Goal: Check status

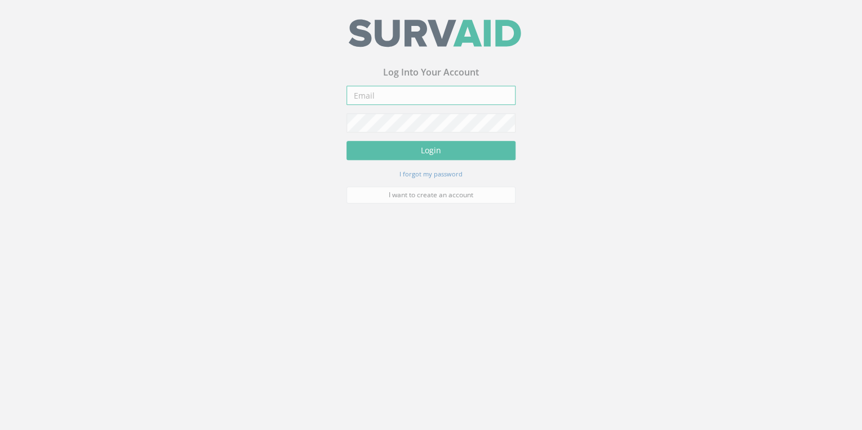
type input "[EMAIL_ADDRESS][DOMAIN_NAME]"
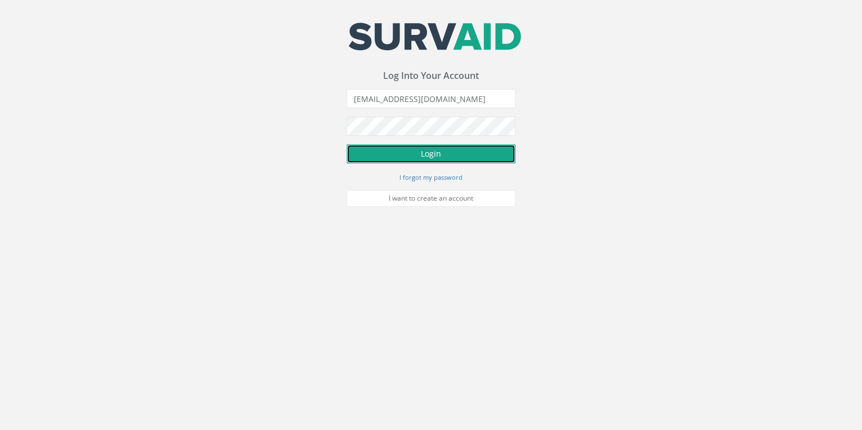
click at [430, 145] on button "Login" at bounding box center [430, 153] width 169 height 19
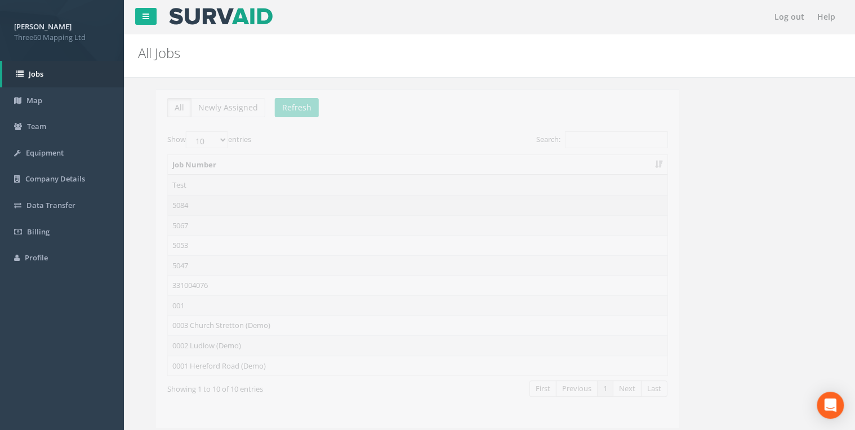
click at [160, 200] on td "5084" at bounding box center [400, 205] width 500 height 20
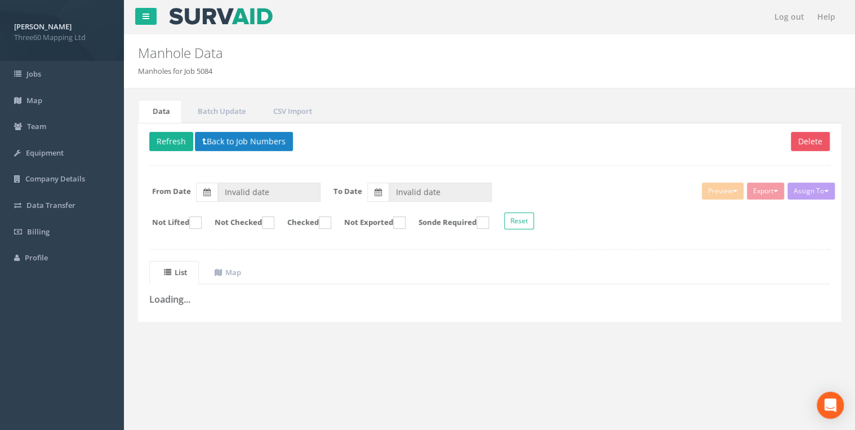
type input "[DATE]"
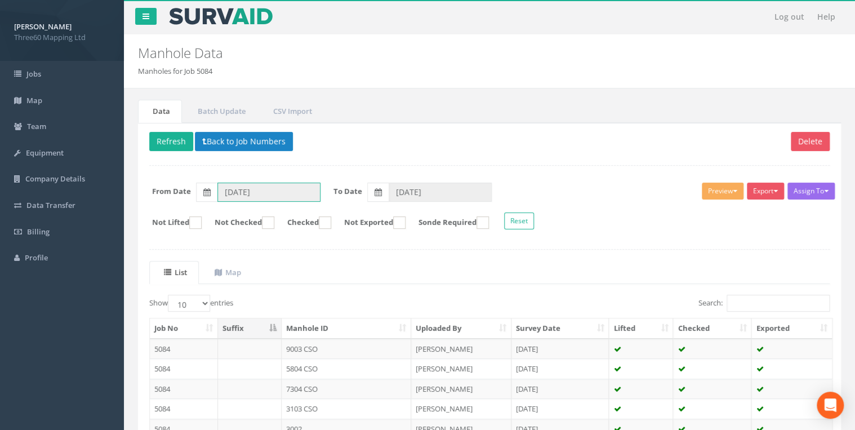
click at [288, 194] on input "[DATE]" at bounding box center [268, 191] width 103 height 19
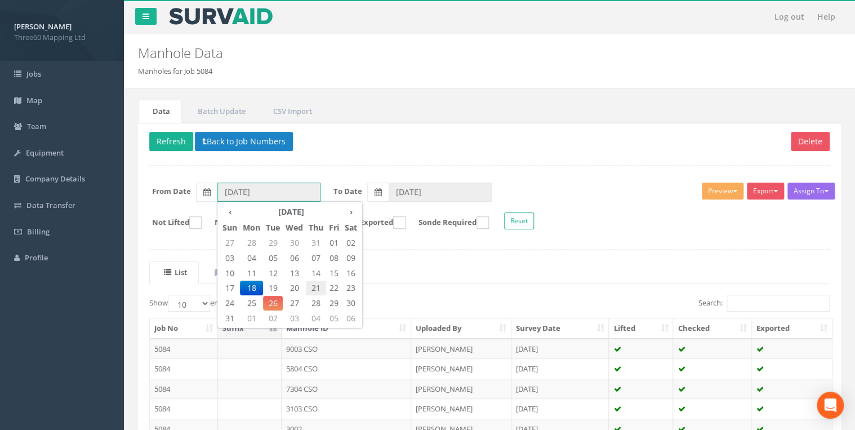
click at [315, 288] on span "21" at bounding box center [316, 287] width 20 height 15
type input "[DATE]"
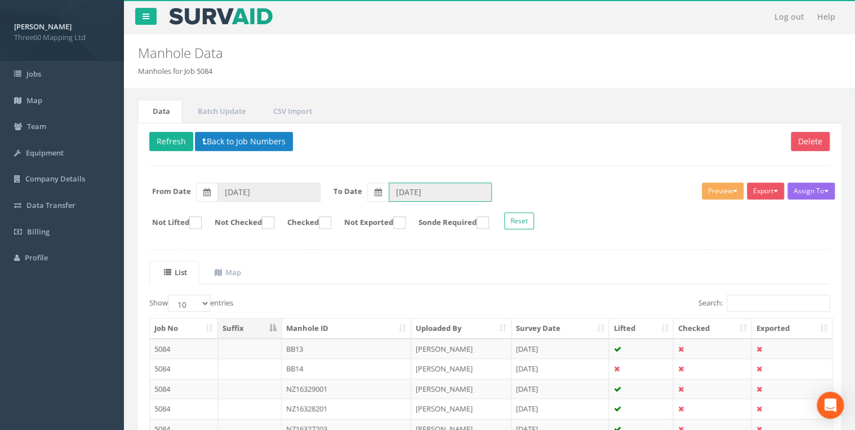
click at [428, 194] on input "[DATE]" at bounding box center [440, 191] width 103 height 19
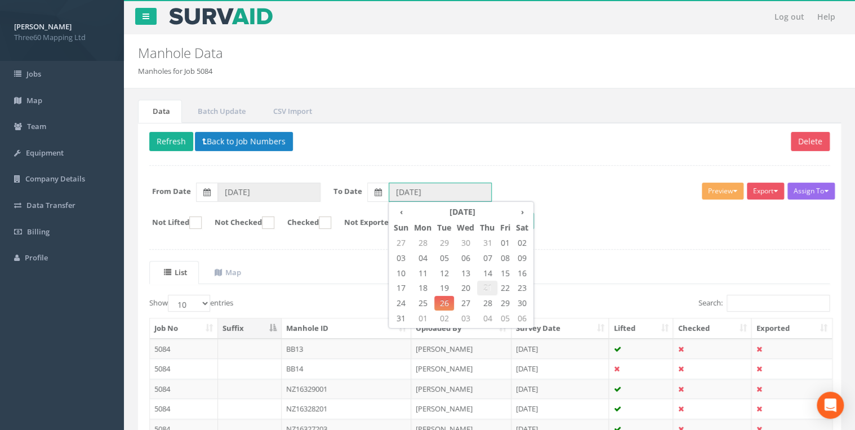
click at [492, 283] on span "21" at bounding box center [487, 287] width 20 height 15
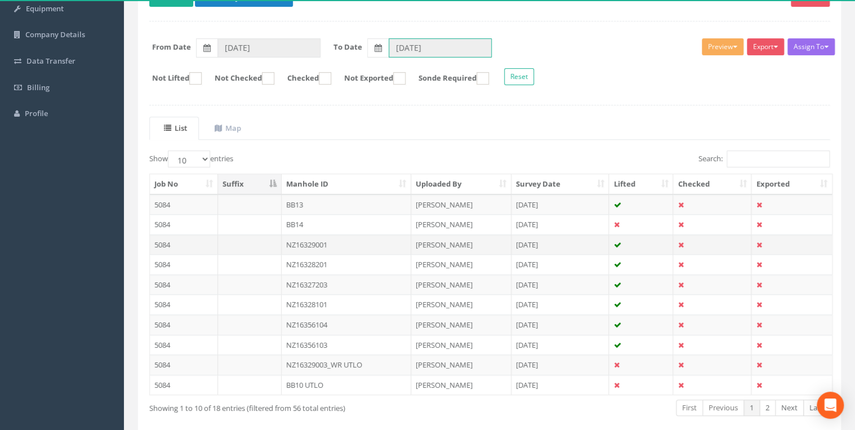
scroll to position [195, 0]
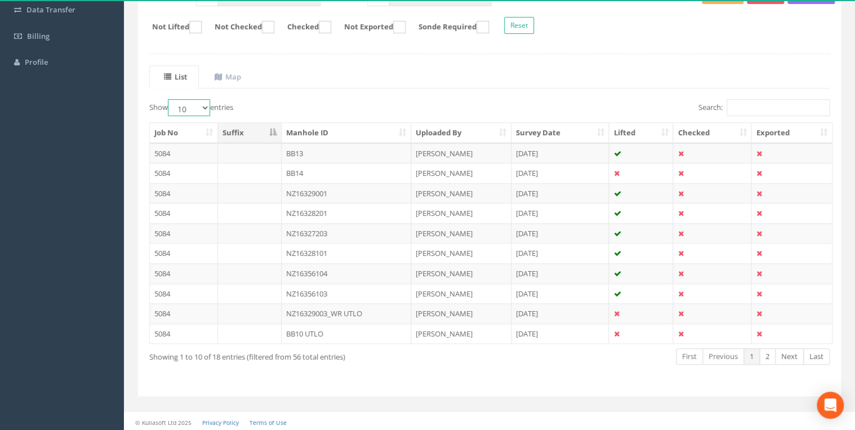
click at [202, 108] on select "10 25 50 100" at bounding box center [189, 107] width 42 height 17
select select "25"
click at [170, 99] on select "10 25 50 100" at bounding box center [189, 107] width 42 height 17
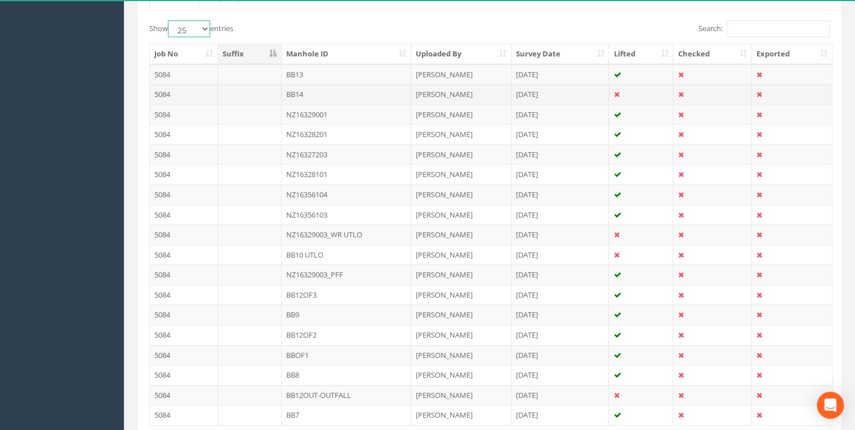
scroll to position [295, 0]
